Goal: Obtain resource: Download file/media

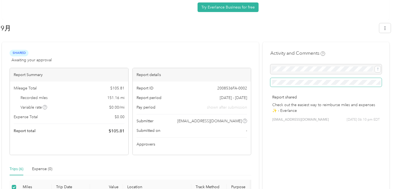
scroll to position [60, 0]
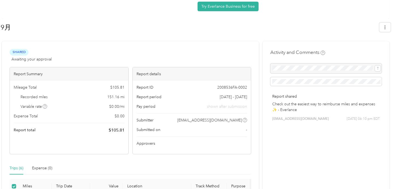
click at [336, 67] on div at bounding box center [325, 68] width 111 height 10
click at [377, 68] on div at bounding box center [325, 68] width 111 height 10
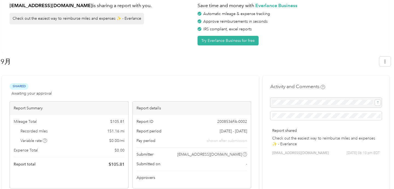
scroll to position [0, 0]
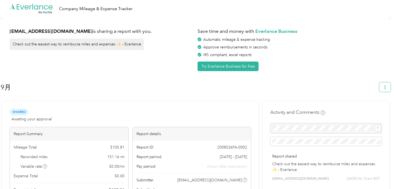
click at [387, 87] on icon "button" at bounding box center [385, 87] width 4 height 4
click at [369, 110] on span "Download" at bounding box center [372, 113] width 18 height 6
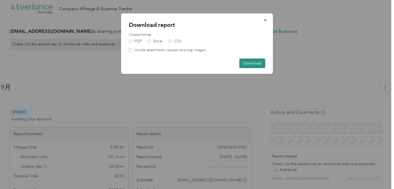
click at [253, 63] on button "Download" at bounding box center [252, 64] width 26 height 10
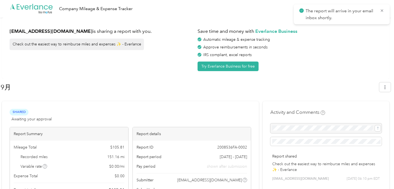
click at [348, 14] on p "The report will arrive in your email inbox shortly." at bounding box center [341, 14] width 70 height 13
click at [391, 82] on div "9月" at bounding box center [196, 88] width 390 height 16
click at [390, 86] on button "button" at bounding box center [384, 87] width 11 height 10
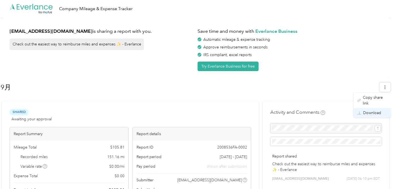
click at [371, 110] on span "Download" at bounding box center [372, 113] width 18 height 6
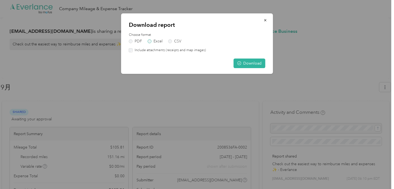
click at [156, 41] on label "Excel" at bounding box center [155, 41] width 15 height 4
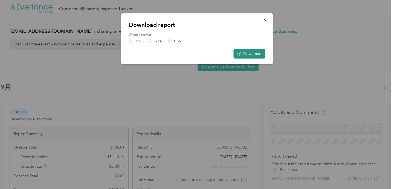
click at [247, 54] on button "Download" at bounding box center [250, 54] width 32 height 10
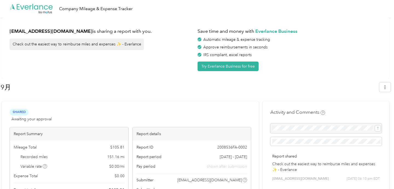
click at [295, 97] on div at bounding box center [196, 99] width 390 height 6
click at [387, 87] on icon "button" at bounding box center [385, 87] width 4 height 4
click at [369, 110] on span "Download" at bounding box center [372, 113] width 18 height 6
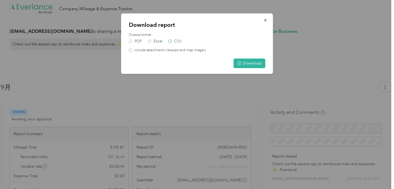
click at [169, 42] on label "CSV" at bounding box center [174, 41] width 13 height 4
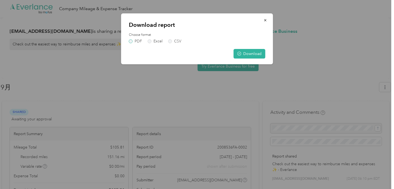
click at [141, 41] on label "PDF" at bounding box center [135, 41] width 13 height 4
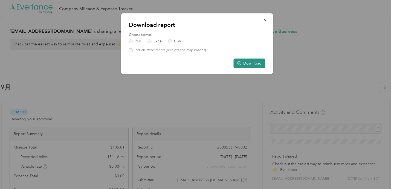
click at [250, 63] on button "Download" at bounding box center [250, 64] width 32 height 10
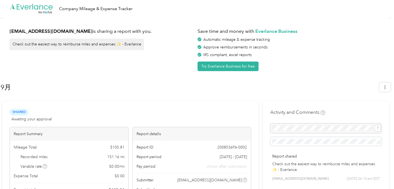
scroll to position [46, 0]
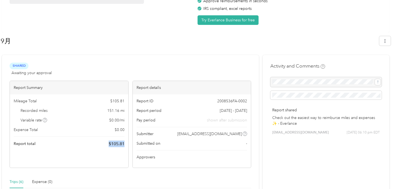
drag, startPoint x: 108, startPoint y: 144, endPoint x: 126, endPoint y: 144, distance: 17.2
click at [126, 144] on div "Mileage Total $ 105.81 Recorded miles 151.16 mi Variable rate $ 0.00 / mi Expen…" at bounding box center [69, 122] width 118 height 57
copy span "$ 105.81"
